Goal: Transaction & Acquisition: Obtain resource

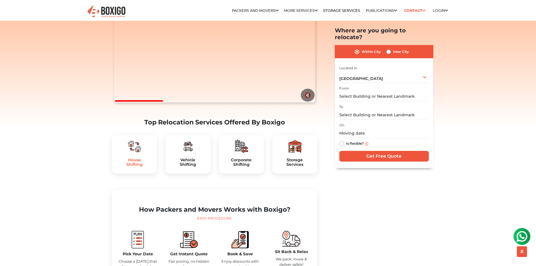
click at [135, 167] on h5 "House Shifting" at bounding box center [134, 163] width 36 height 10
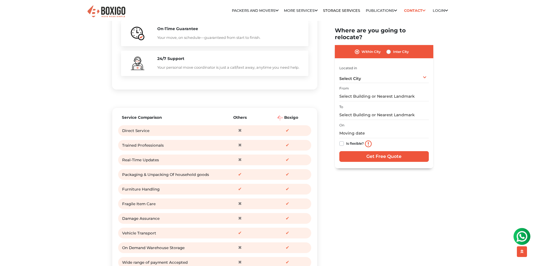
scroll to position [619, 0]
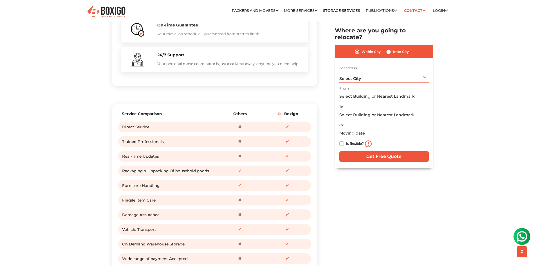
click at [374, 72] on div "Select City Select City Bangalore Bengaluru Bhopal Bhubaneswar Chennai Coimbato…" at bounding box center [383, 77] width 89 height 12
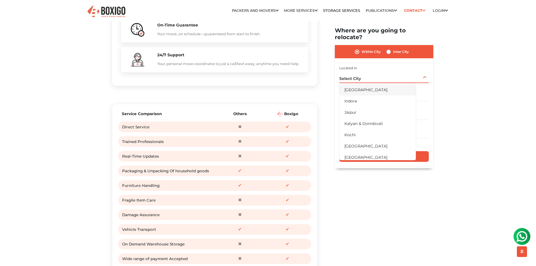
scroll to position [141, 0]
click at [354, 79] on li "[GEOGRAPHIC_DATA]" at bounding box center [377, 83] width 77 height 11
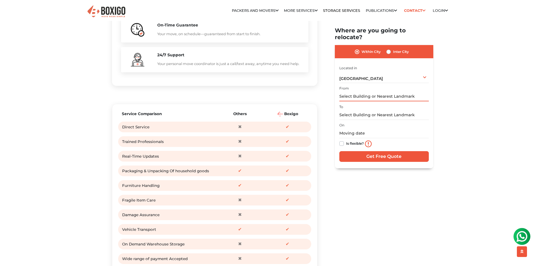
click at [357, 92] on input "text" at bounding box center [383, 97] width 89 height 10
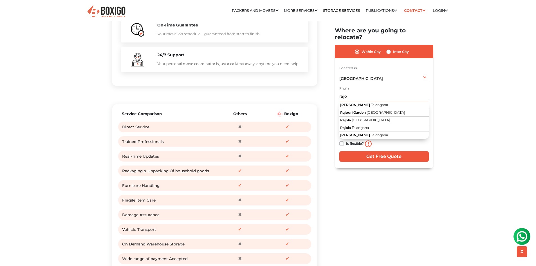
click at [358, 92] on input "rajo" at bounding box center [383, 97] width 89 height 10
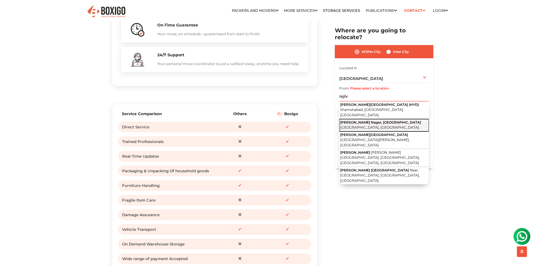
click at [363, 120] on span "Rajiv Gandhi Nagar, Borabanda" at bounding box center [380, 122] width 81 height 4
type input "Rajiv Gandhi Nagar, Borabanda, Hyderabad, Telangana"
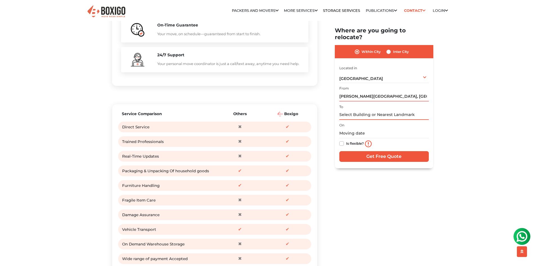
click at [359, 110] on input "text" at bounding box center [383, 115] width 89 height 10
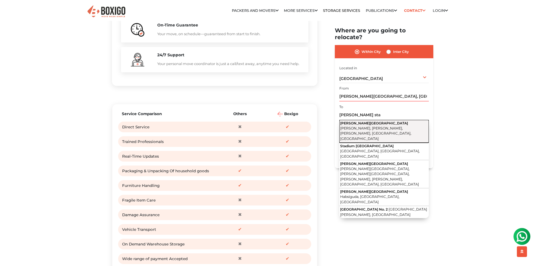
click at [356, 121] on span "Uppal Stadium Road" at bounding box center [374, 123] width 68 height 4
type input "Uppal Stadium Road, Shobana Nagar, IDA Uppal, Uppal, Hyderabad, Telangana"
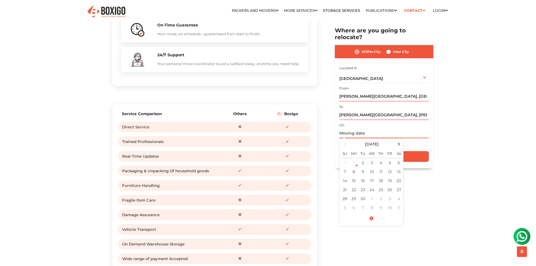
click at [355, 129] on input "text" at bounding box center [383, 134] width 89 height 10
click at [363, 158] on td "2" at bounding box center [362, 162] width 9 height 9
type input "09/02/2025 4:50 PM"
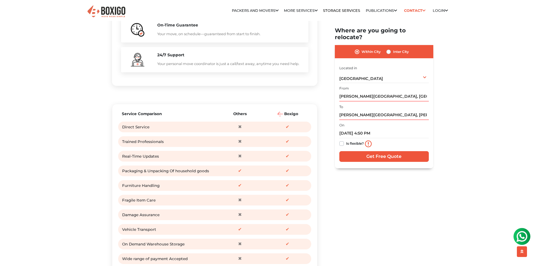
click at [367, 155] on div "I am shifting my 1 BHK 2 BHK 3 BHK 3 + BHK FEW ITEMS 1 BHK 1 BHK 2 BHK 3 BHK 3 …" at bounding box center [383, 113] width 89 height 99
click at [365, 151] on input "Get Free Quote" at bounding box center [383, 156] width 89 height 11
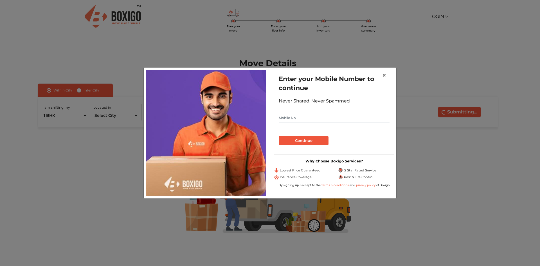
click at [319, 118] on input "text" at bounding box center [334, 117] width 111 height 9
type input "7995393554"
click at [312, 141] on button "Continue" at bounding box center [304, 141] width 50 height 10
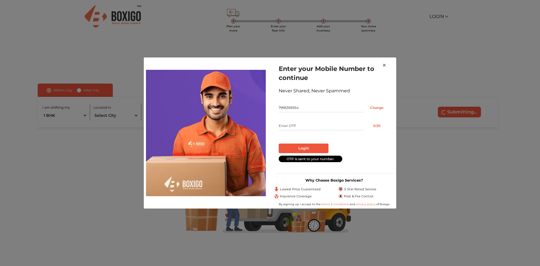
click at [304, 117] on form "Enter your Mobile Number to continue Never Shared, Never Spammed 7995393554 Cha…" at bounding box center [334, 113] width 111 height 98
click at [302, 125] on input "text" at bounding box center [321, 125] width 85 height 9
type input "3701"
click at [295, 148] on button "Login" at bounding box center [304, 148] width 50 height 10
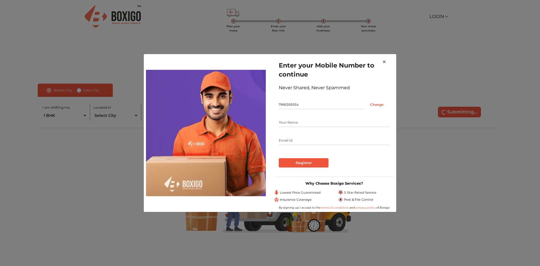
click at [305, 123] on input "text" at bounding box center [334, 122] width 111 height 9
type input "renukeshwara rao"
click at [293, 143] on input "text" at bounding box center [334, 140] width 111 height 9
type input "renusmart143@gmail.com"
click at [313, 163] on input "Register" at bounding box center [304, 163] width 50 height 10
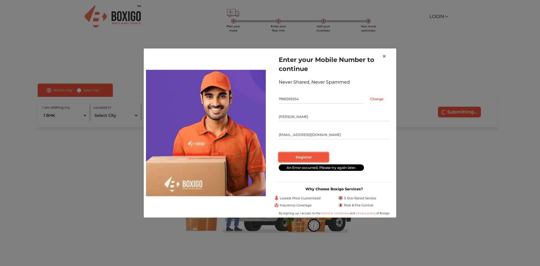
click at [297, 154] on input "Register" at bounding box center [304, 157] width 50 height 10
click at [383, 57] on span "×" at bounding box center [384, 56] width 4 height 8
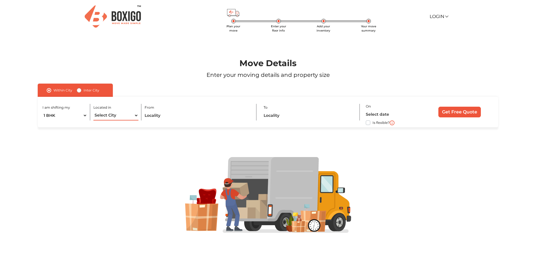
click at [138, 116] on select "Select City Bangalore Bengaluru Bhopal Bhubaneswar Chennai Coimbatore Cuttack D…" at bounding box center [115, 116] width 45 height 10
select select "[GEOGRAPHIC_DATA]"
click at [93, 111] on select "Select City Bangalore Bengaluru Bhopal Bhubaneswar Chennai Coimbatore Cuttack D…" at bounding box center [115, 116] width 45 height 10
click at [158, 119] on input "text" at bounding box center [197, 116] width 105 height 10
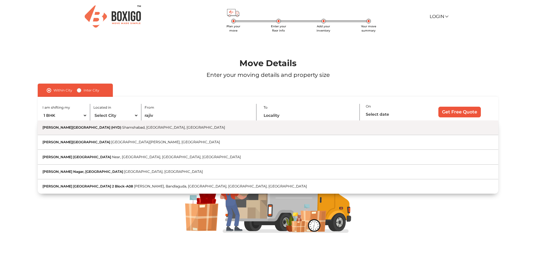
click at [144, 127] on span "Shamshabad, Hyderabad, Telangana" at bounding box center [173, 127] width 103 height 4
type input "Rajiv Gandhi International Airport (HYD), Shamshabad, Hyderabad, Telangana"
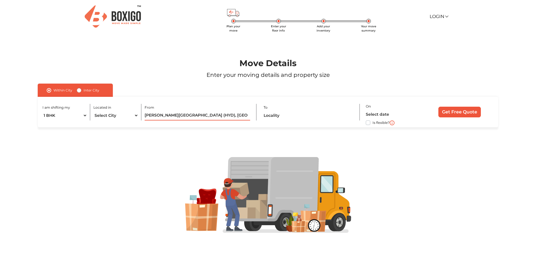
click at [233, 115] on input "Rajiv Gandhi International Airport (HYD), Shamshabad, Hyderabad, Telangana" at bounding box center [197, 116] width 105 height 10
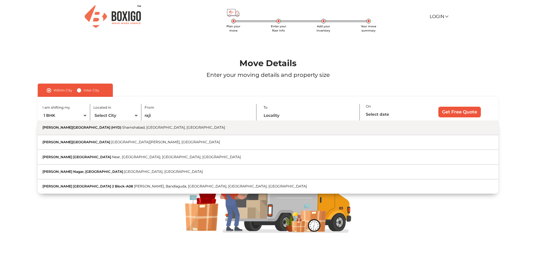
click at [139, 133] on button "Rajiv Gandhi International Airport (HYD) Shamshabad, Hyderabad, Telangana" at bounding box center [268, 127] width 460 height 15
type input "Rajiv Gandhi International Airport (HYD), Shamshabad, Hyderabad, Telangana"
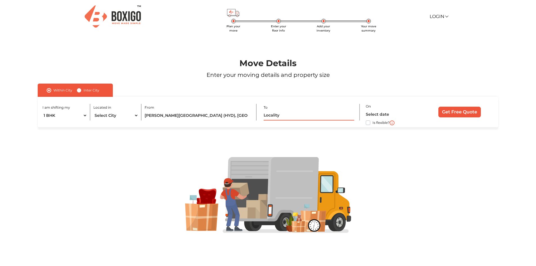
click at [294, 114] on input "text" at bounding box center [309, 116] width 90 height 10
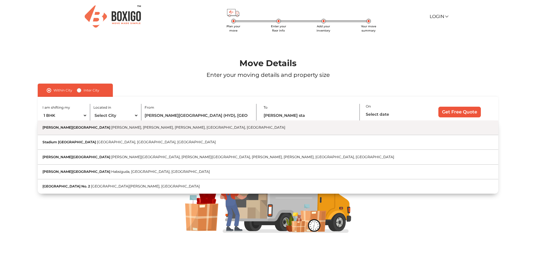
click at [106, 132] on button "Uppal Stadium Road Shobana Nagar, IDA Uppal, Uppal, Hyderabad, Telangana" at bounding box center [268, 127] width 460 height 15
type input "Uppal Stadium Road, Shobana Nagar, IDA Uppal, Uppal, Hyderabad, Telangana"
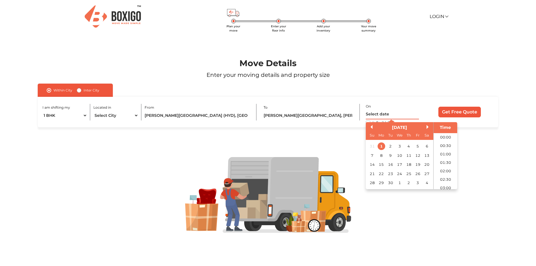
click at [371, 113] on input "text" at bounding box center [392, 114] width 53 height 10
click at [389, 145] on div "2" at bounding box center [390, 146] width 8 height 8
type input "02/09/2025 12:00 AM"
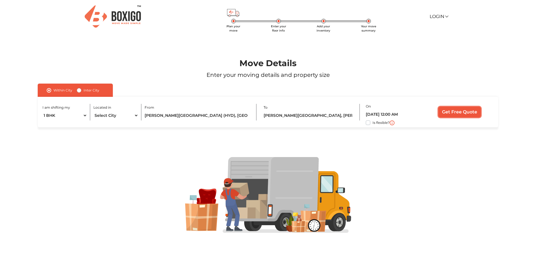
click at [463, 111] on input "Get Free Quote" at bounding box center [459, 112] width 42 height 11
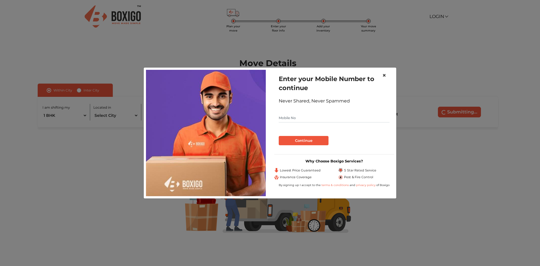
click at [384, 79] on span "×" at bounding box center [384, 75] width 4 height 8
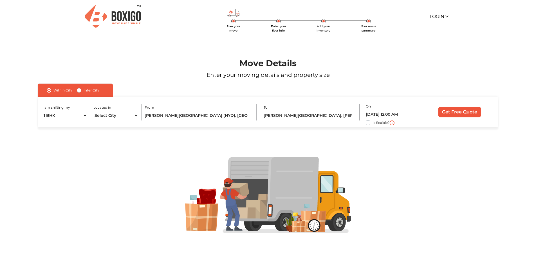
scroll to position [2, 0]
